Goal: Task Accomplishment & Management: Complete application form

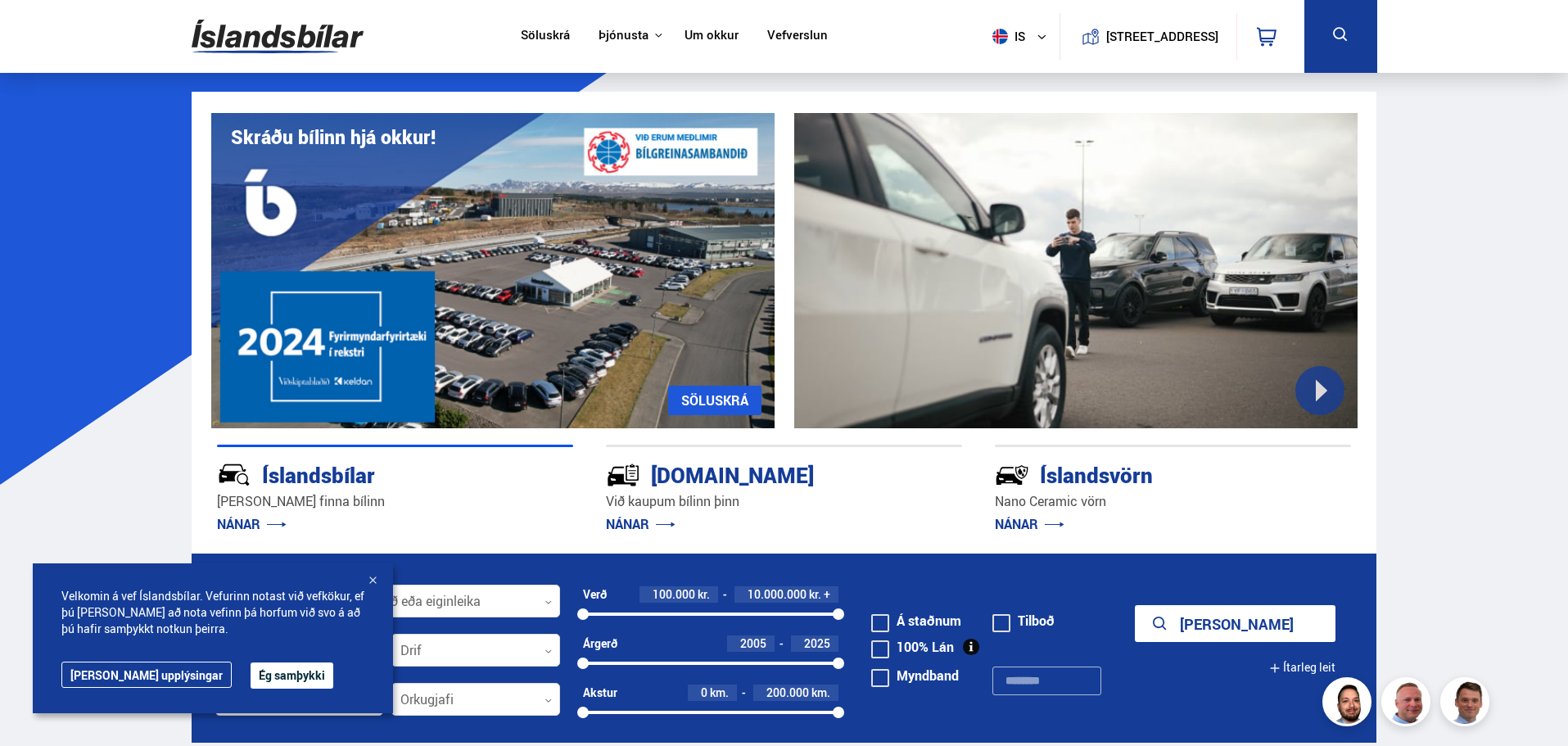
click at [645, 518] on link "NÁNAR" at bounding box center [641, 523] width 70 height 18
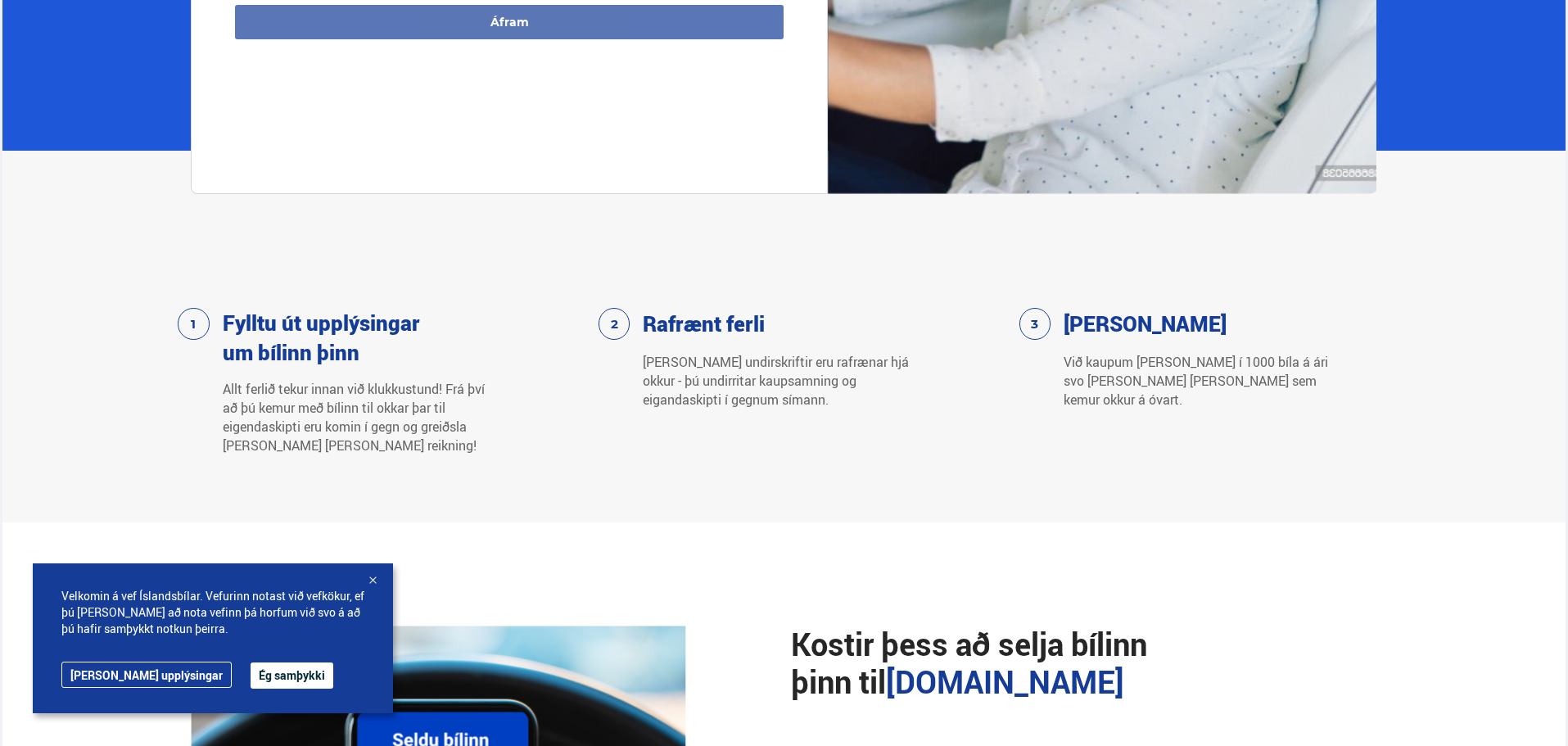
scroll to position [1065, 0]
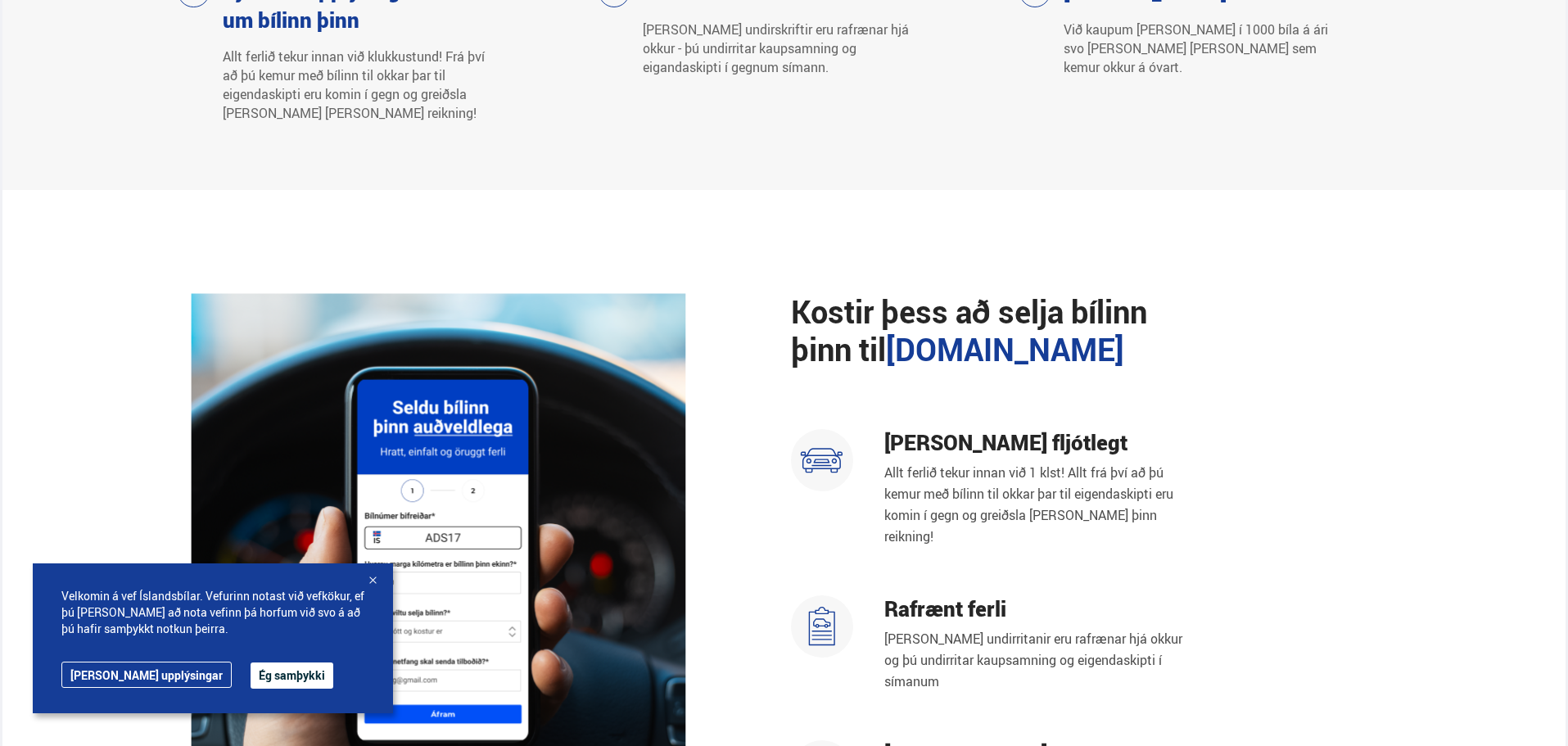
click at [251, 668] on button "Ég samþykki" at bounding box center [292, 675] width 83 height 26
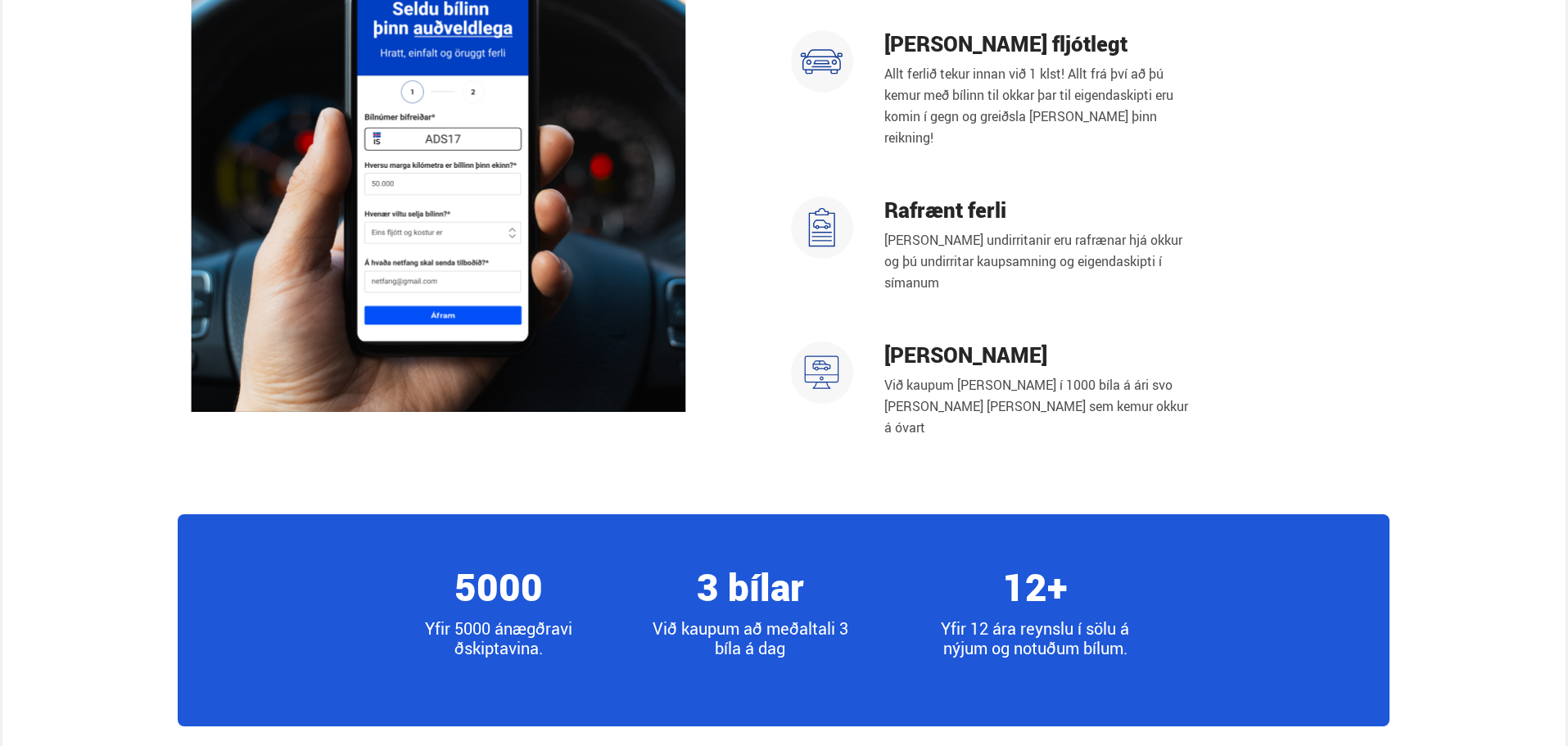
scroll to position [1392, 0]
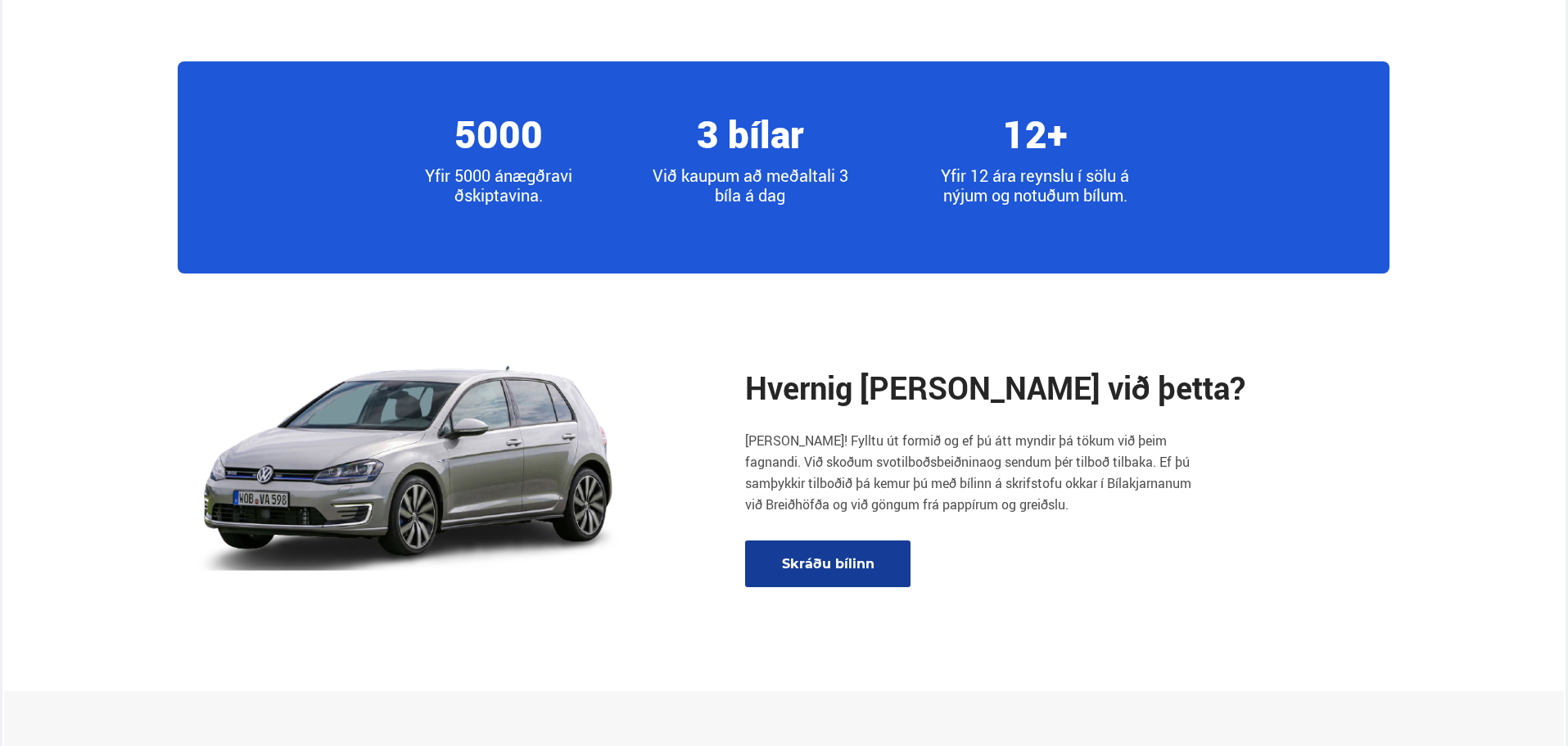
scroll to position [1965, 0]
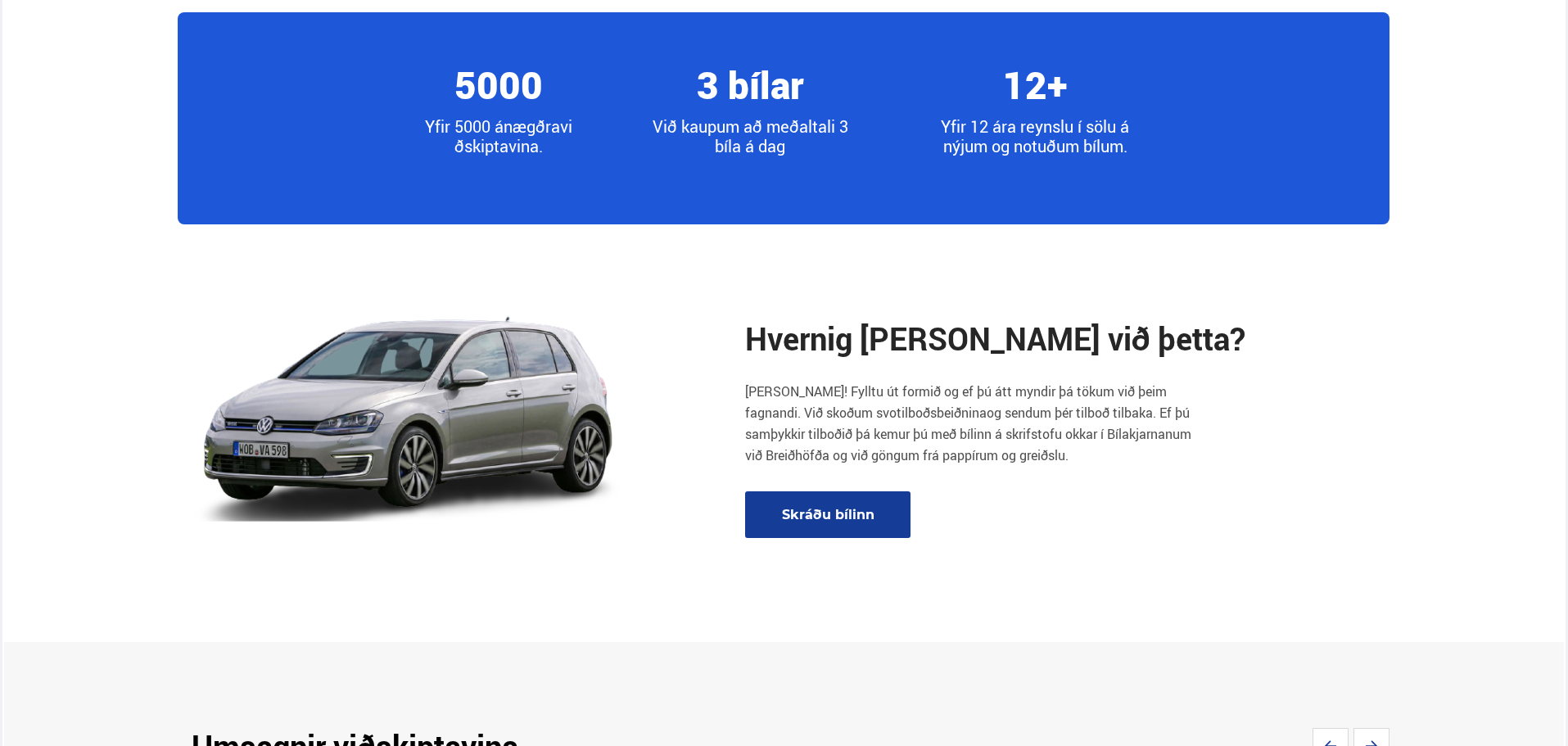
click at [819, 501] on link "Skráðu bílinn" at bounding box center [828, 514] width 165 height 47
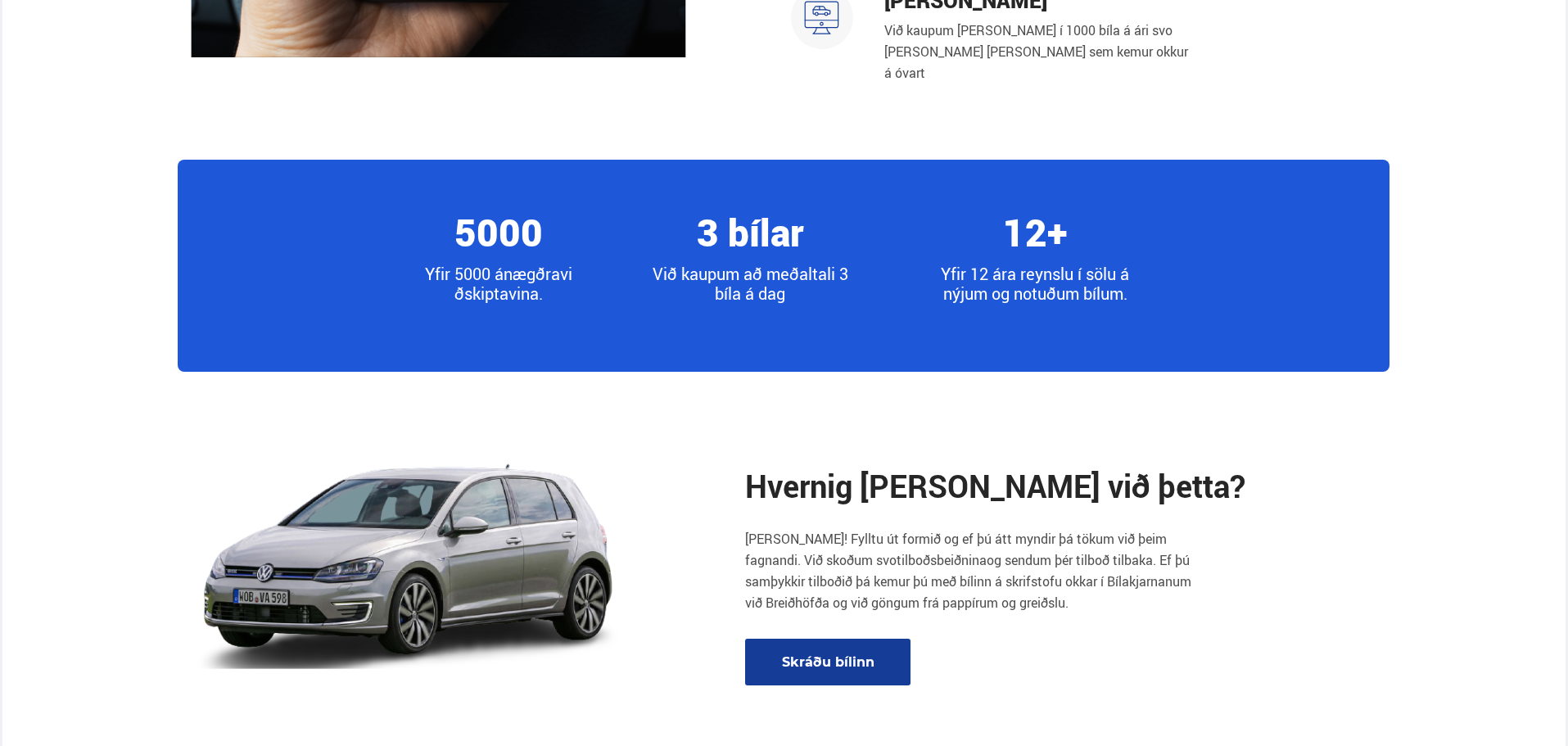
scroll to position [922, 0]
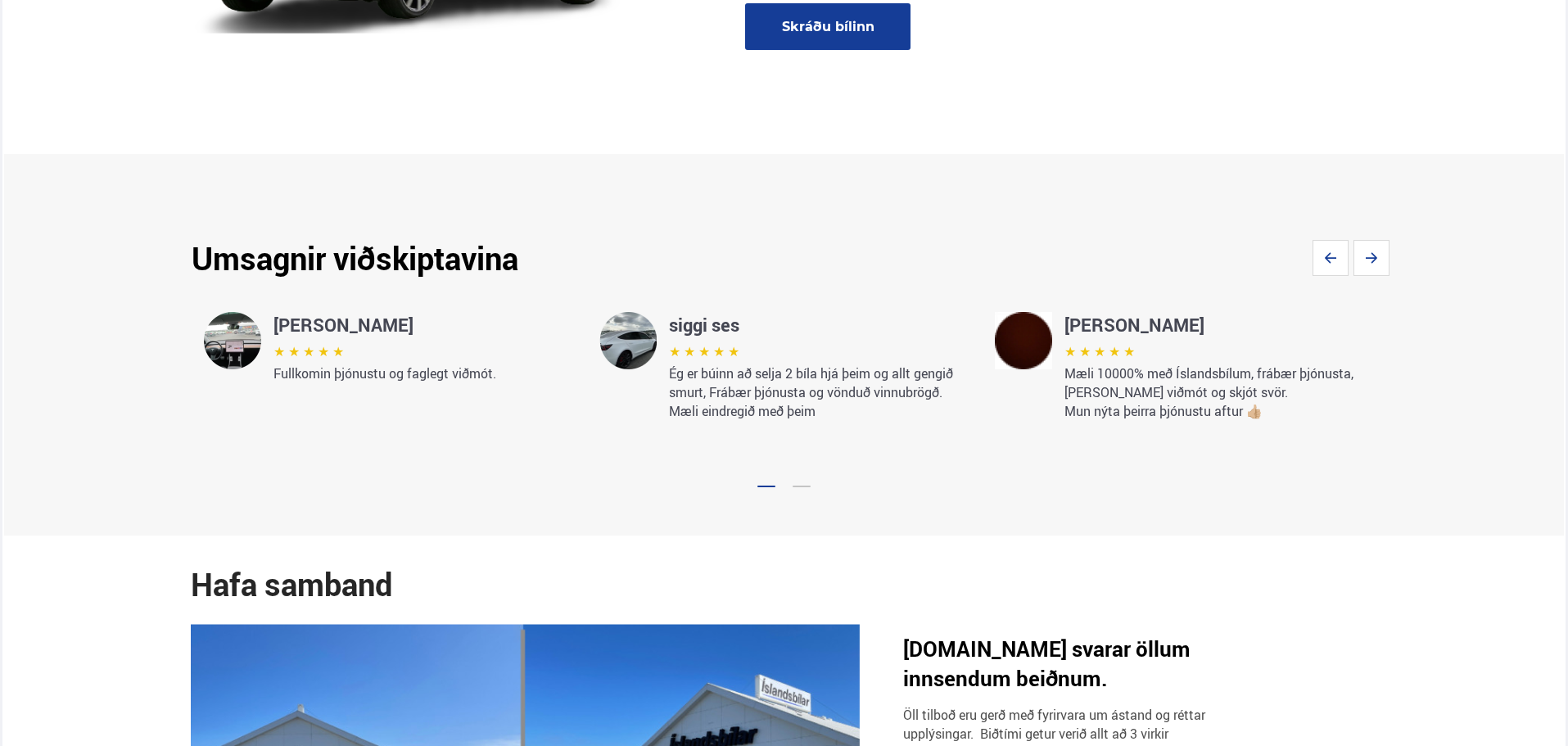
scroll to position [2451, 0]
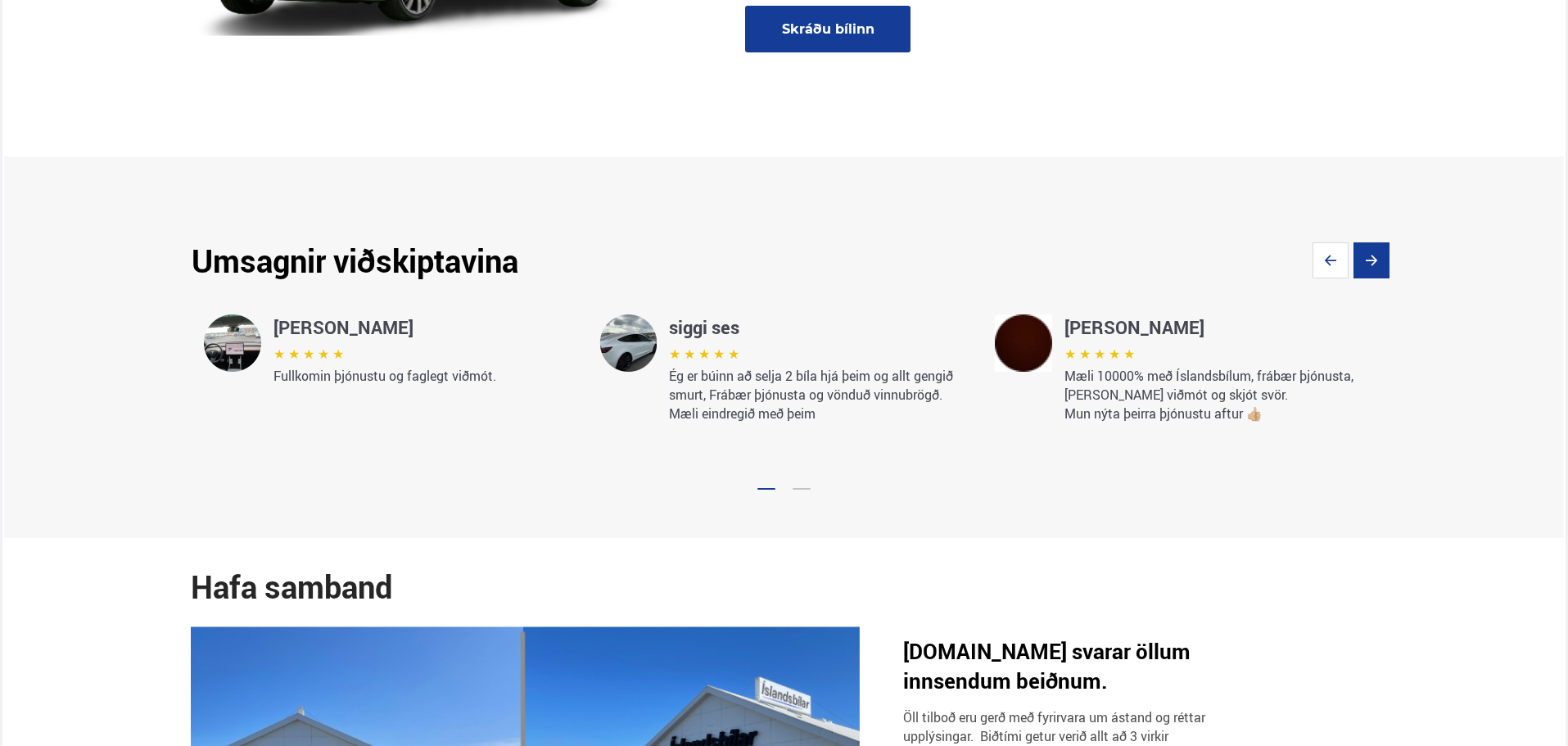
click at [1378, 242] on icon "Next slide" at bounding box center [1372, 260] width 36 height 36
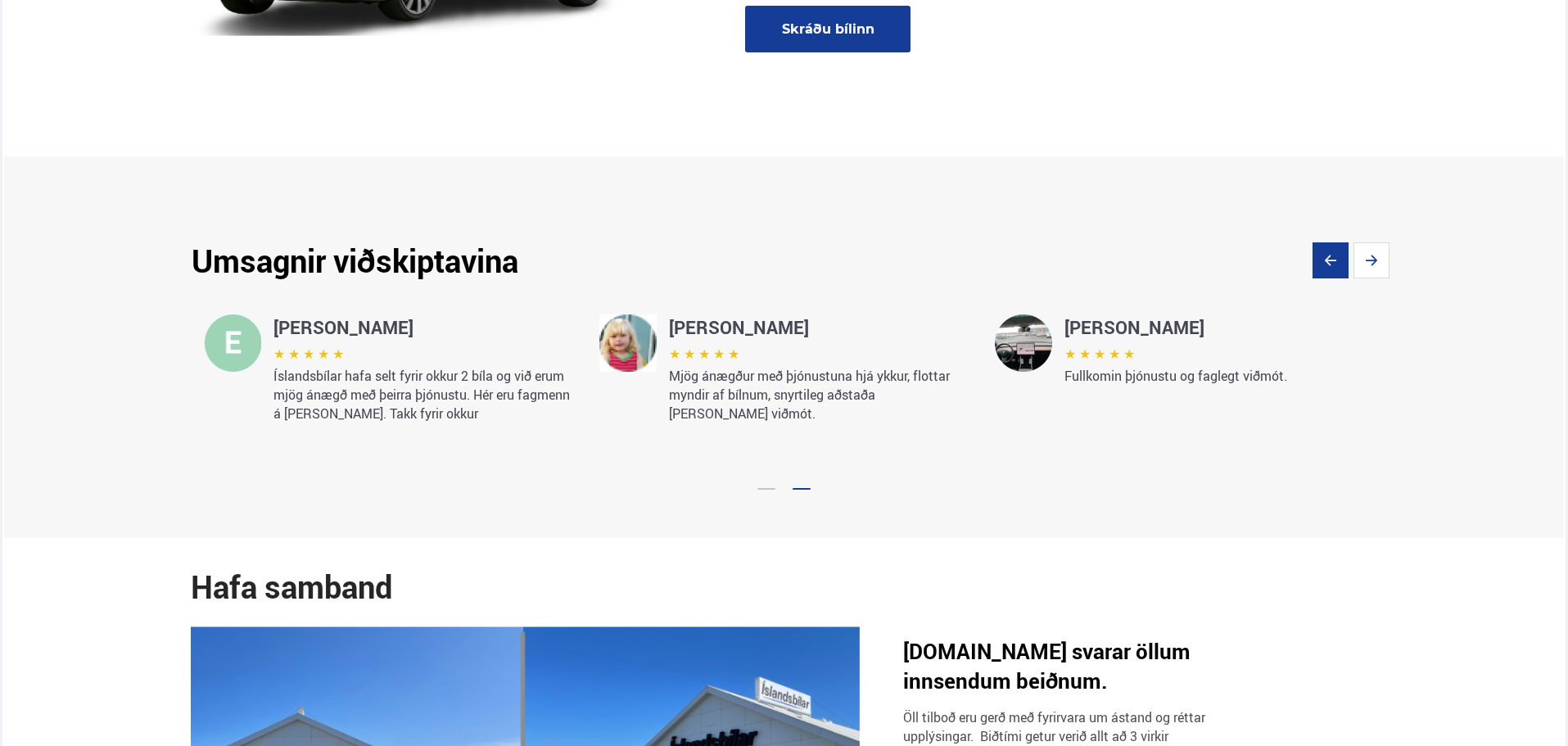
click at [1334, 242] on icon "Previous slide" at bounding box center [1331, 260] width 36 height 36
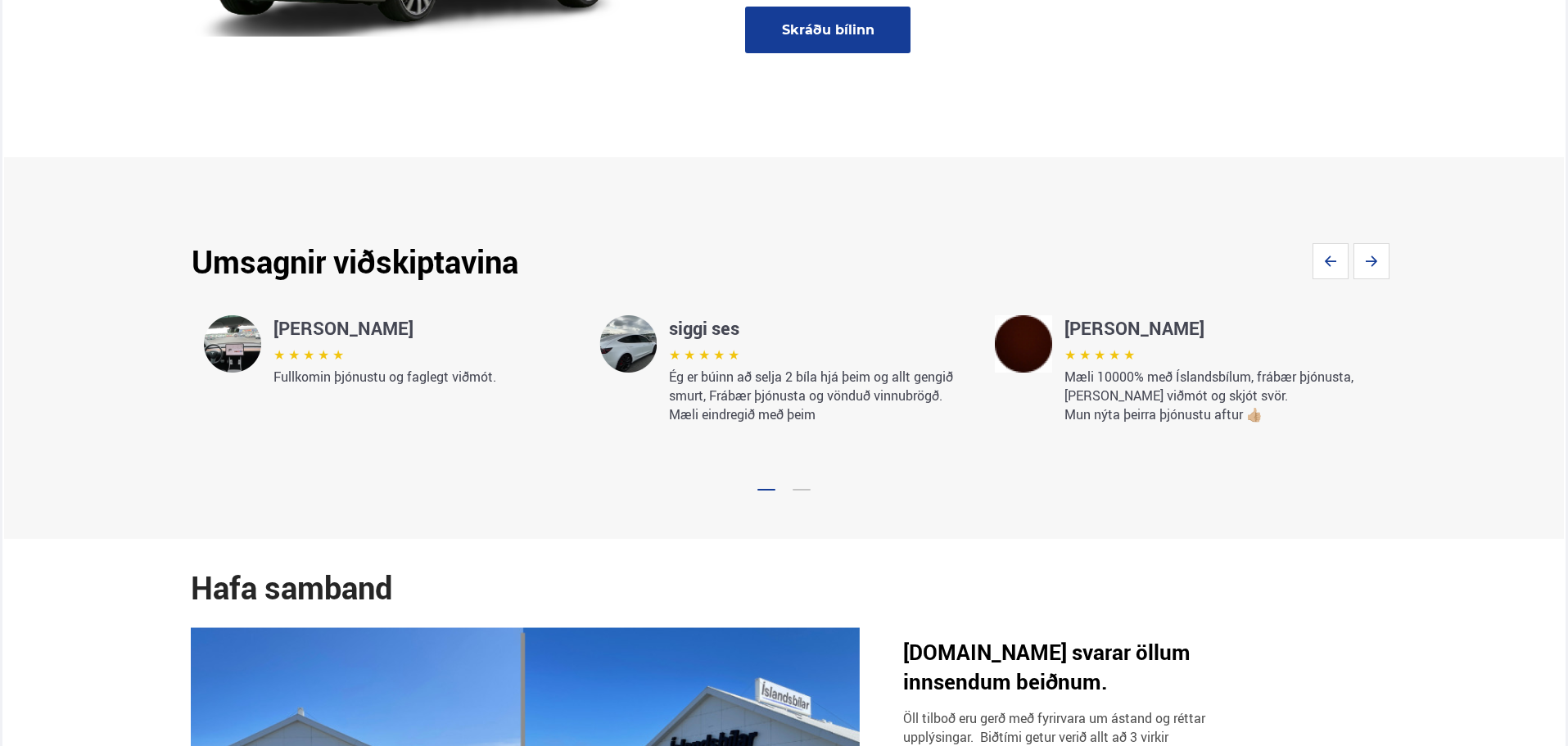
scroll to position [2154, 0]
